Goal: Check status: Check status

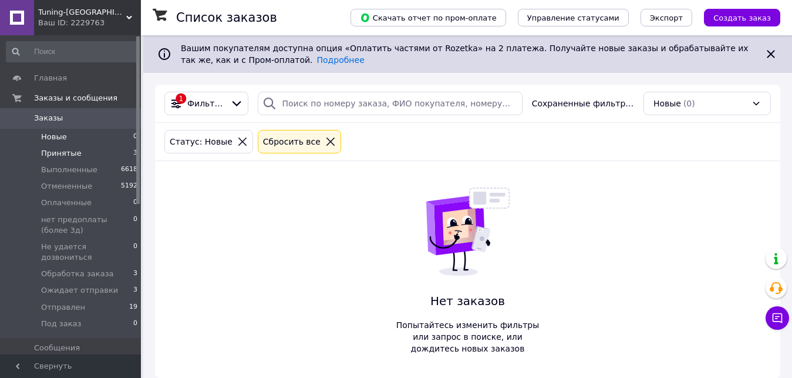
click at [105, 153] on li "Принятые 3" at bounding box center [72, 153] width 144 height 16
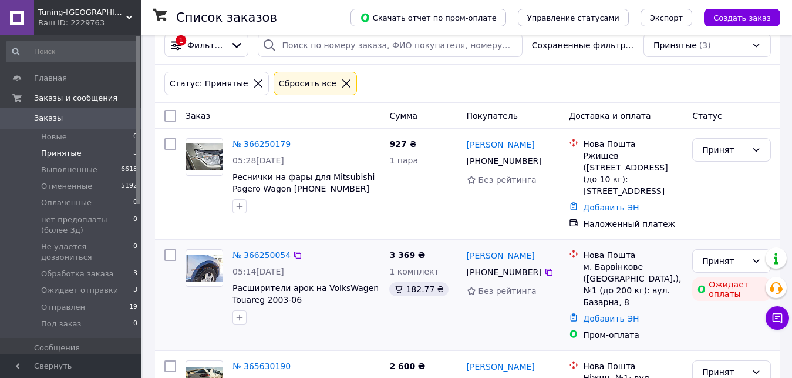
scroll to position [114, 0]
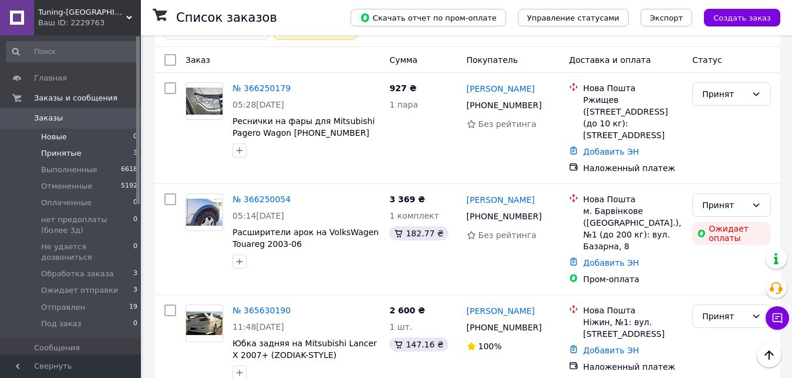
click at [122, 137] on li "Новые 0" at bounding box center [72, 137] width 144 height 16
